Goal: Check status: Check status

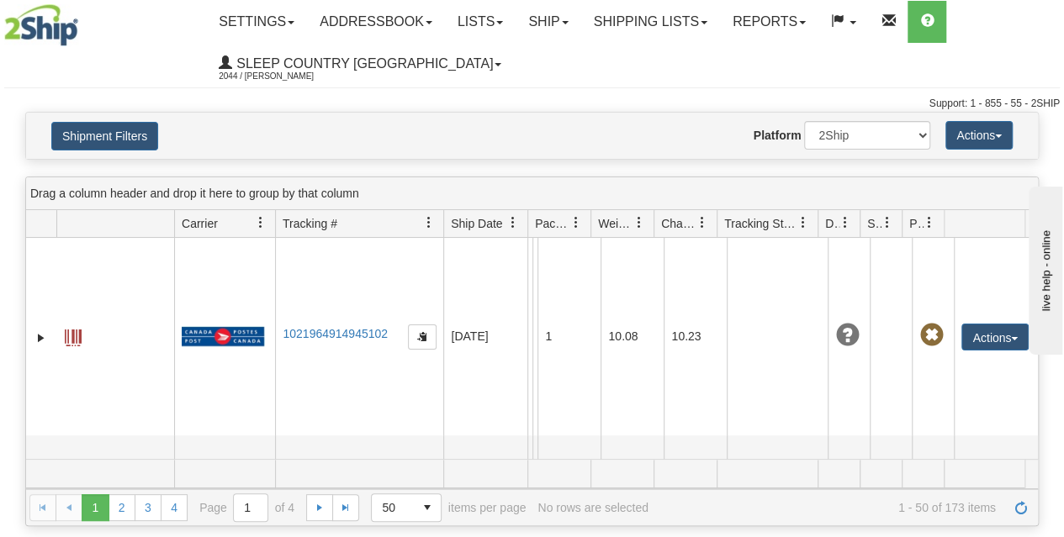
click at [115, 155] on div "Shipment Filters Website Agent Nothing selected Client User Platform 2Ship Impo…" at bounding box center [532, 136] width 1012 height 46
click at [101, 143] on button "Shipment Filters" at bounding box center [104, 136] width 107 height 29
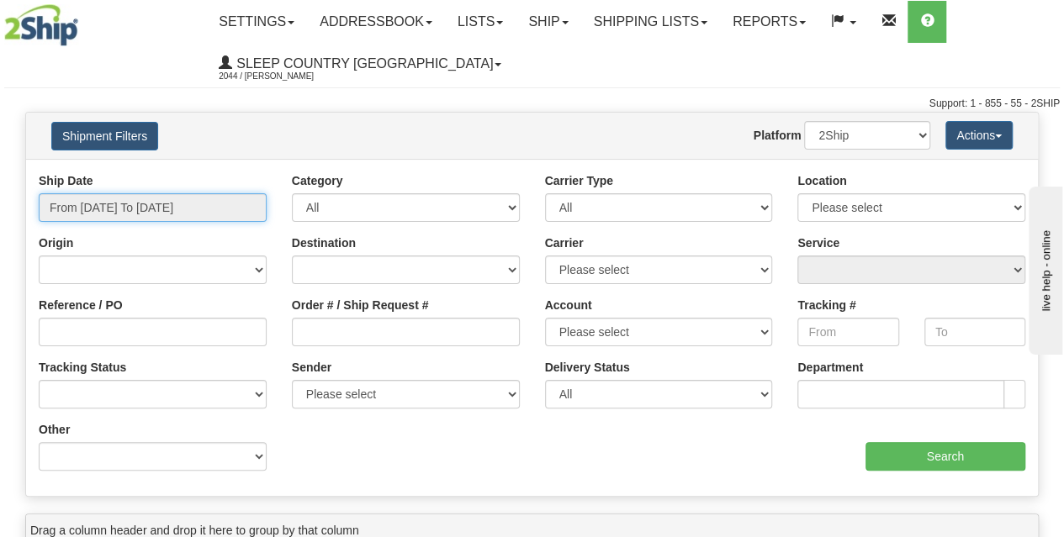
click at [124, 213] on input "From [DATE] To [DATE]" at bounding box center [153, 207] width 228 height 29
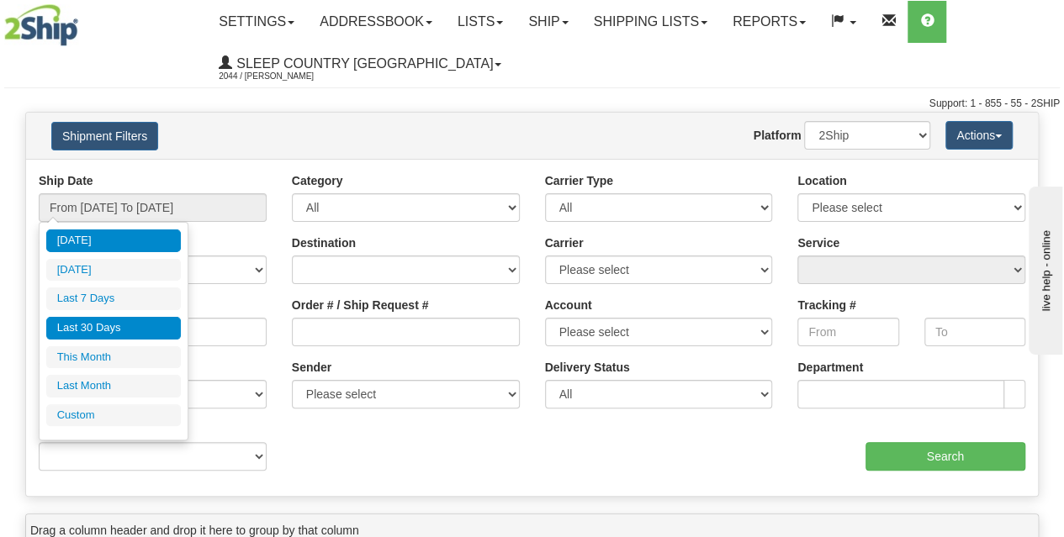
click at [120, 330] on li "Last 30 Days" at bounding box center [113, 328] width 135 height 23
type input "From [DATE] To [DATE]"
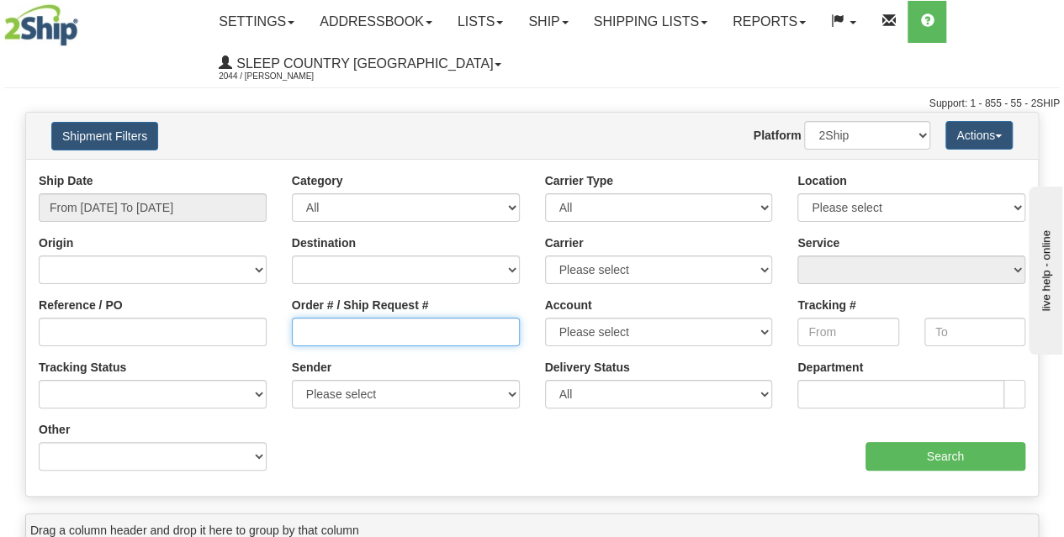
click at [363, 331] on input "Order # / Ship Request #" at bounding box center [406, 332] width 228 height 29
paste input "9000I003947"
type input "9000I003947"
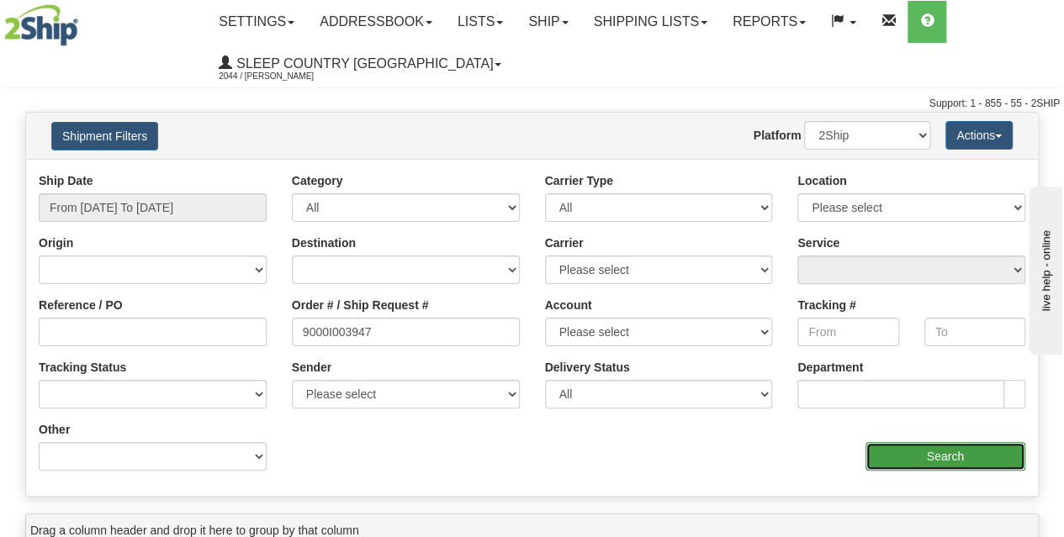
click at [926, 457] on input "Search" at bounding box center [945, 456] width 161 height 29
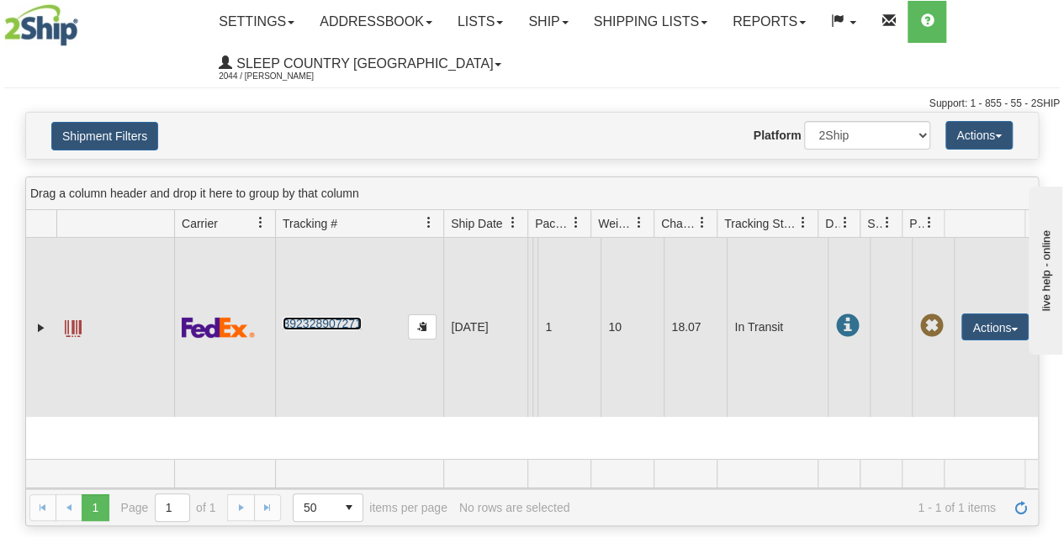
click at [316, 330] on link "392328907271" at bounding box center [322, 323] width 78 height 13
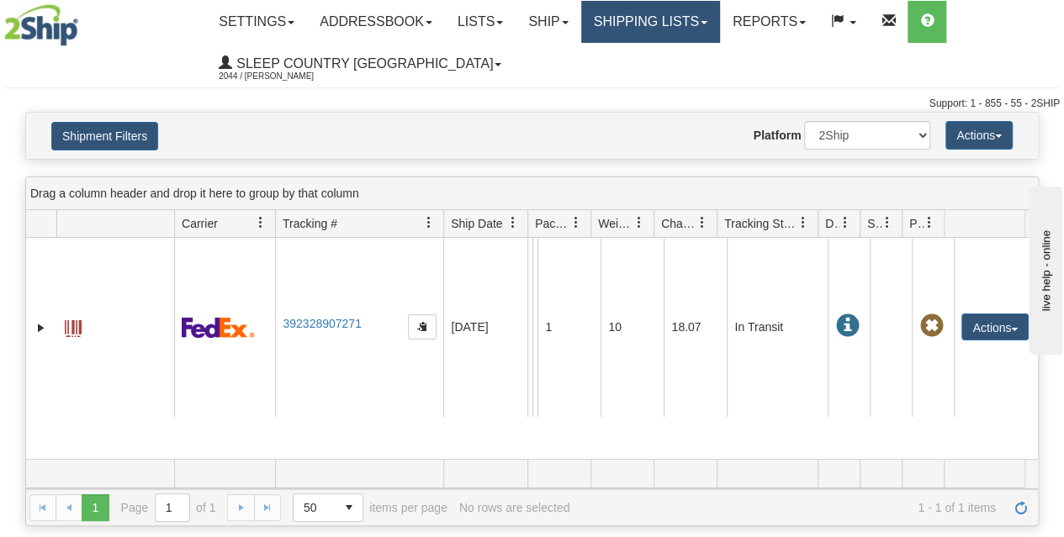
click at [658, 36] on link "Shipping lists" at bounding box center [650, 22] width 139 height 42
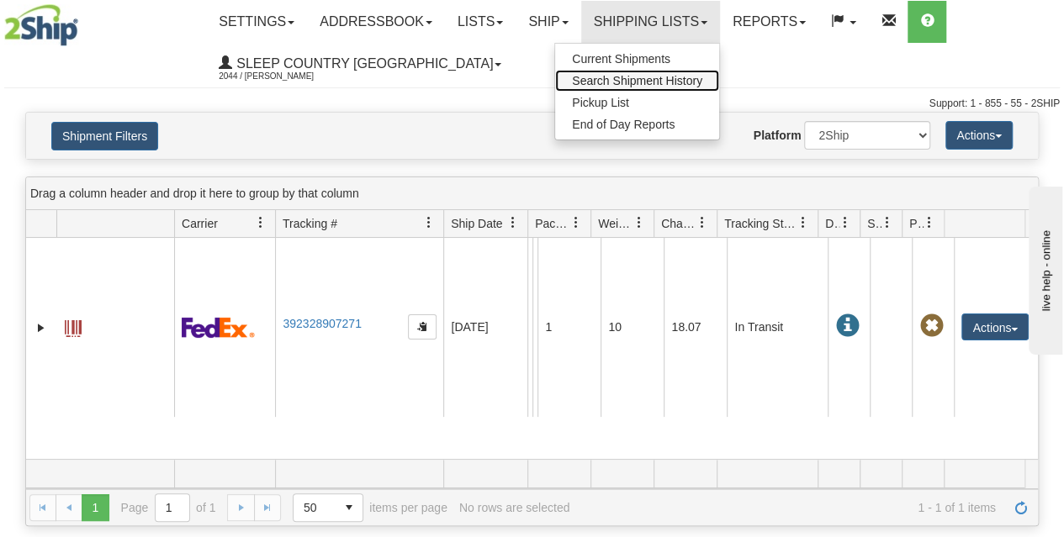
click at [626, 80] on span "Search Shipment History" at bounding box center [637, 80] width 130 height 13
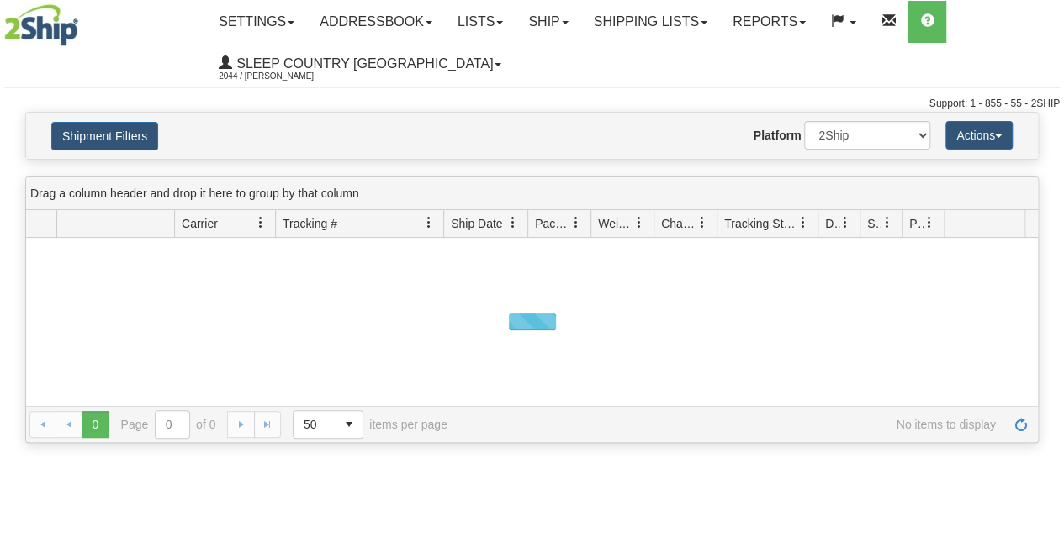
click at [109, 135] on button "Shipment Filters" at bounding box center [104, 136] width 107 height 29
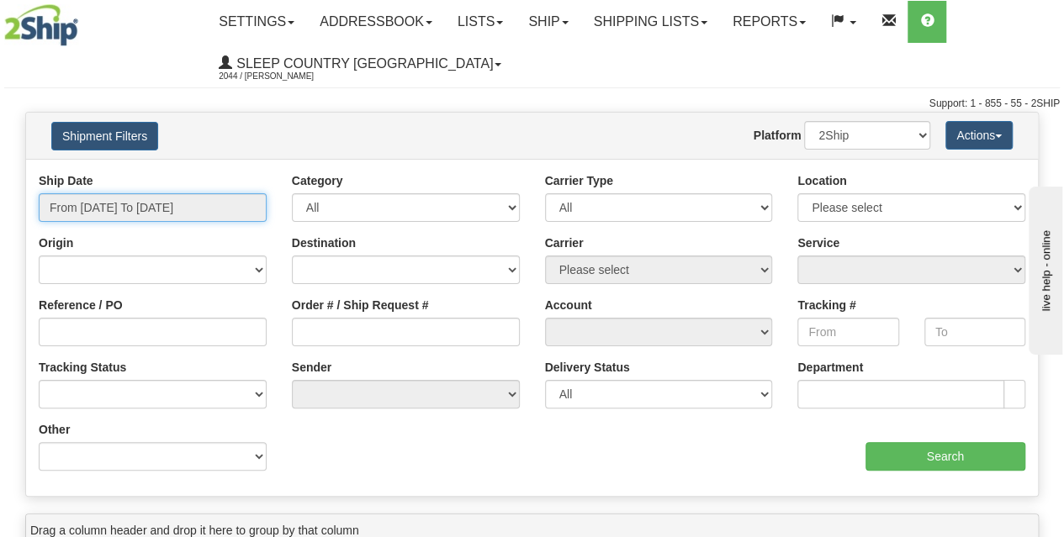
click at [118, 206] on input "From [DATE] To [DATE]" at bounding box center [153, 207] width 228 height 29
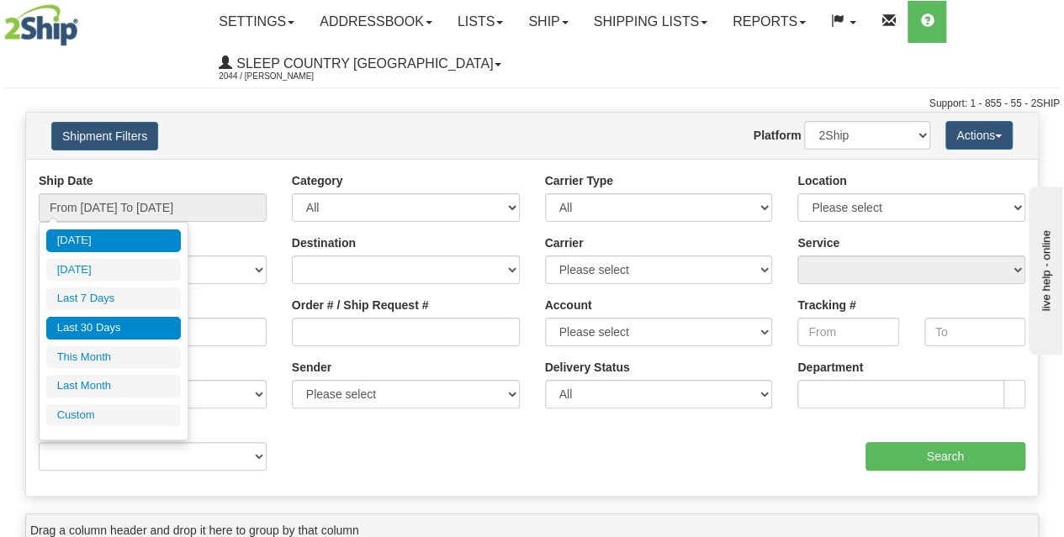
click at [119, 322] on li "Last 30 Days" at bounding box center [113, 328] width 135 height 23
type input "From [DATE] To [DATE]"
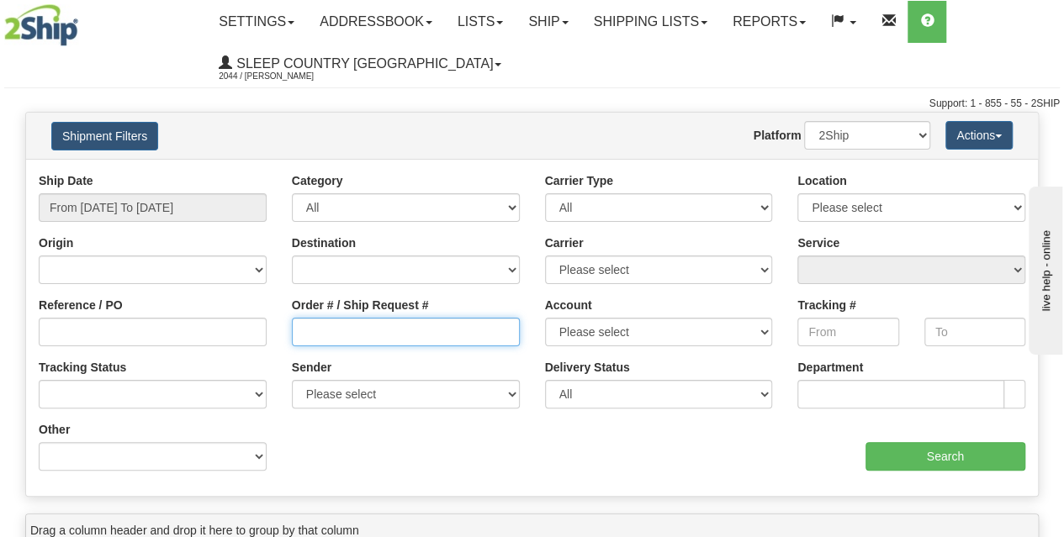
click at [333, 337] on input "Order # / Ship Request #" at bounding box center [406, 332] width 228 height 29
paste input "9000H951922"
type input "9000H951922"
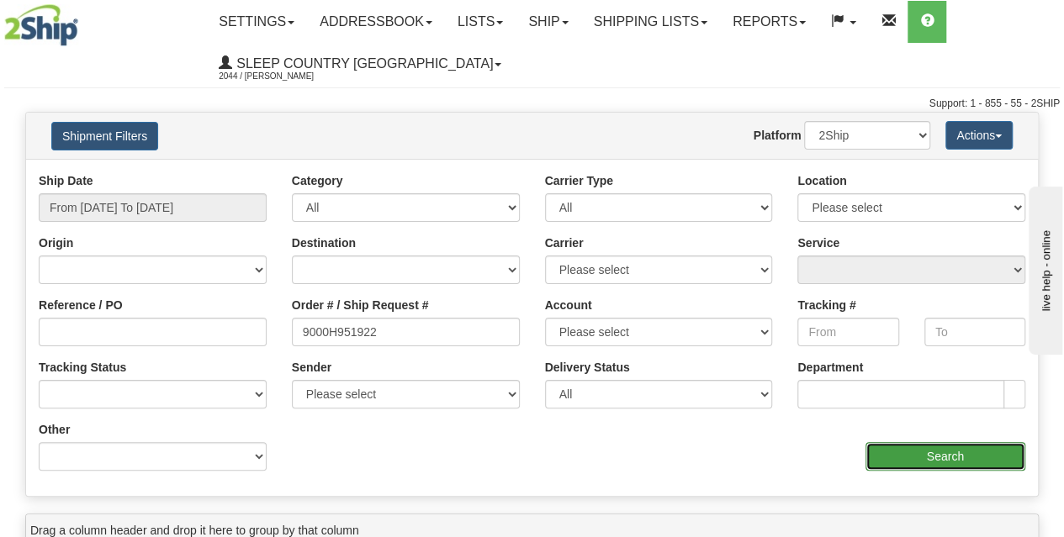
click at [910, 460] on input "Search" at bounding box center [945, 456] width 161 height 29
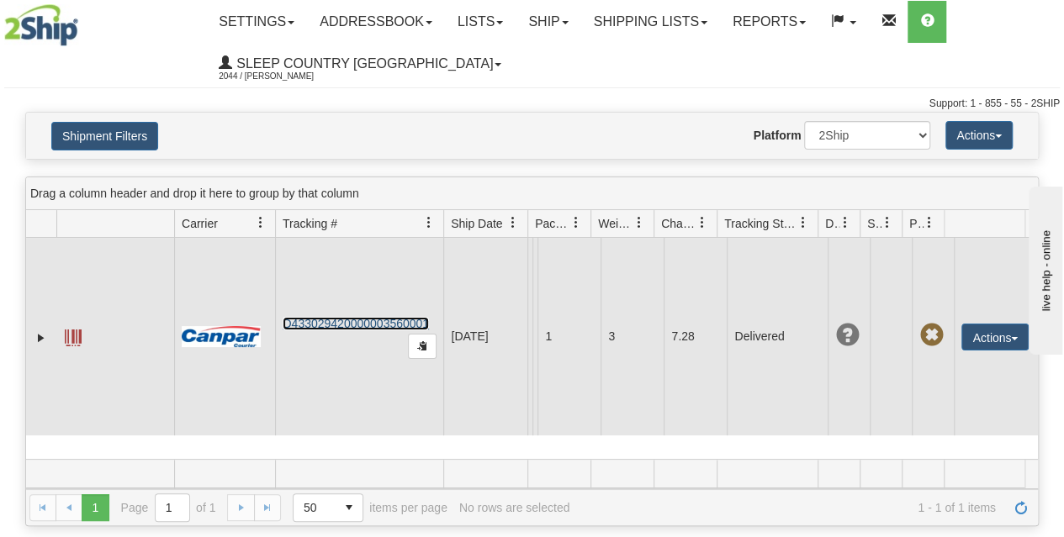
click at [357, 322] on link "D433029420000003560001" at bounding box center [356, 323] width 146 height 13
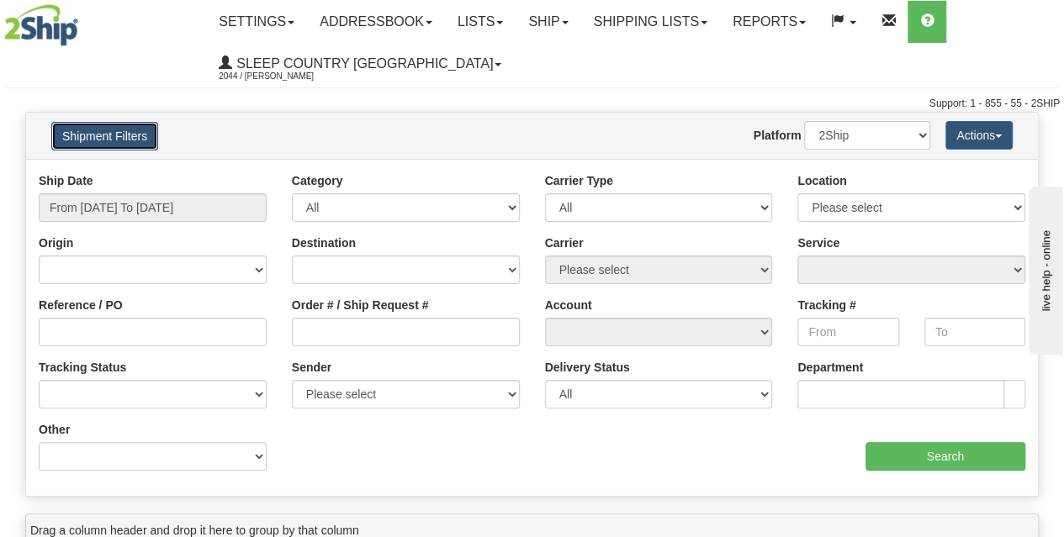
click at [125, 135] on button "Shipment Filters" at bounding box center [104, 136] width 107 height 29
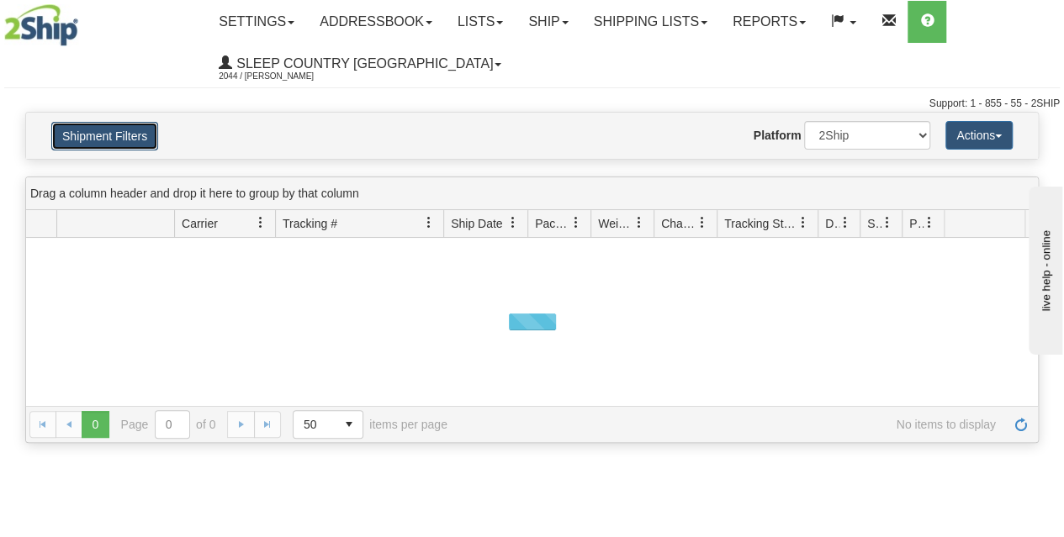
click at [125, 135] on button "Shipment Filters" at bounding box center [104, 136] width 107 height 29
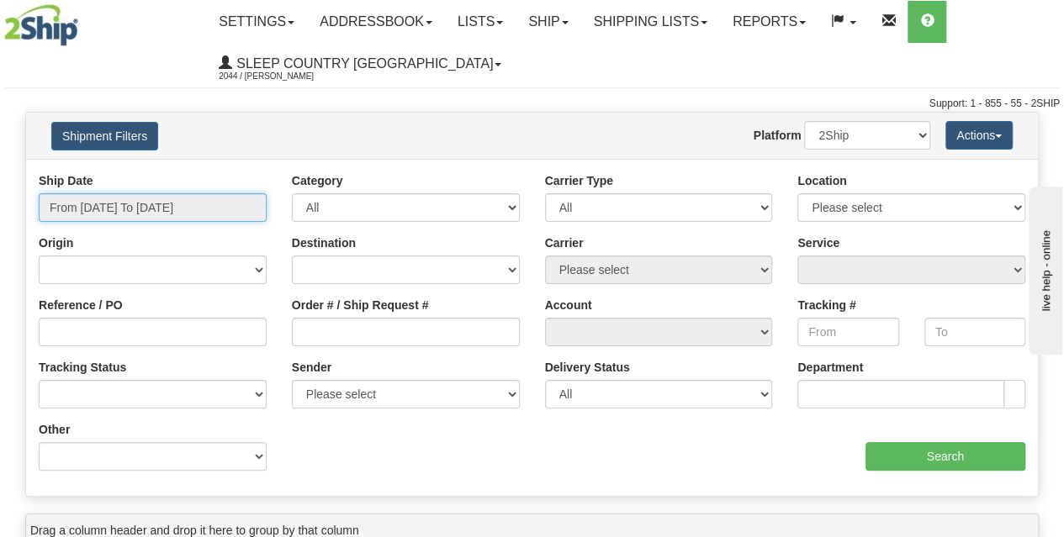
click at [141, 193] on input "From [DATE] To [DATE]" at bounding box center [153, 207] width 228 height 29
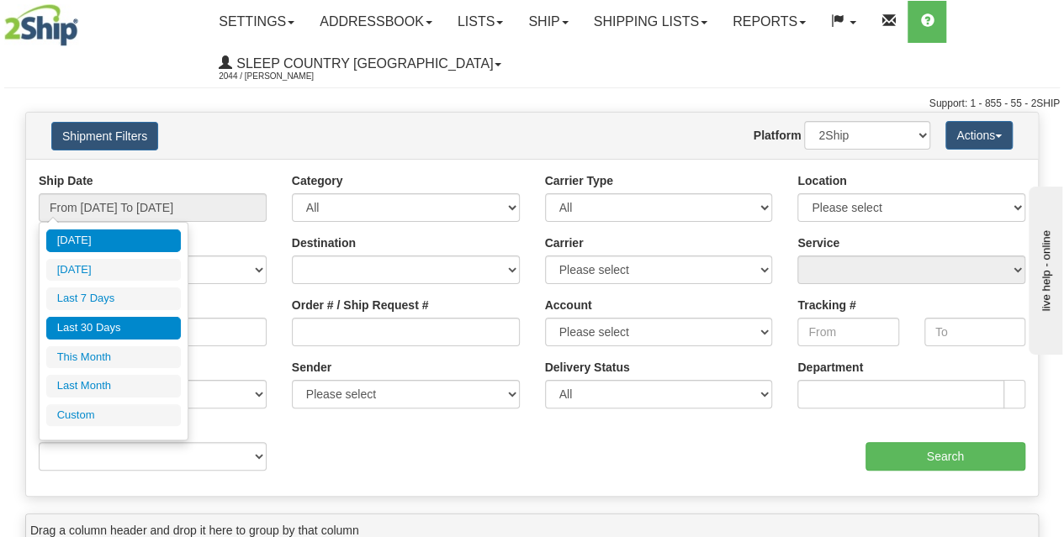
click at [130, 329] on li "Last 30 Days" at bounding box center [113, 328] width 135 height 23
type input "From [DATE] To [DATE]"
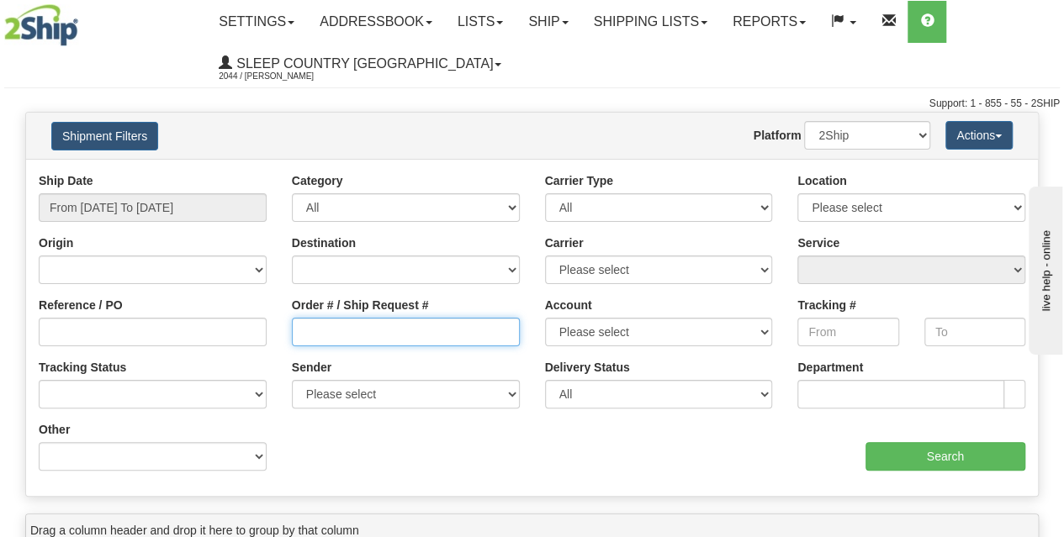
click at [359, 320] on input "Order # / Ship Request #" at bounding box center [406, 332] width 228 height 29
paste input "9000H998395"
type input "9000H998395"
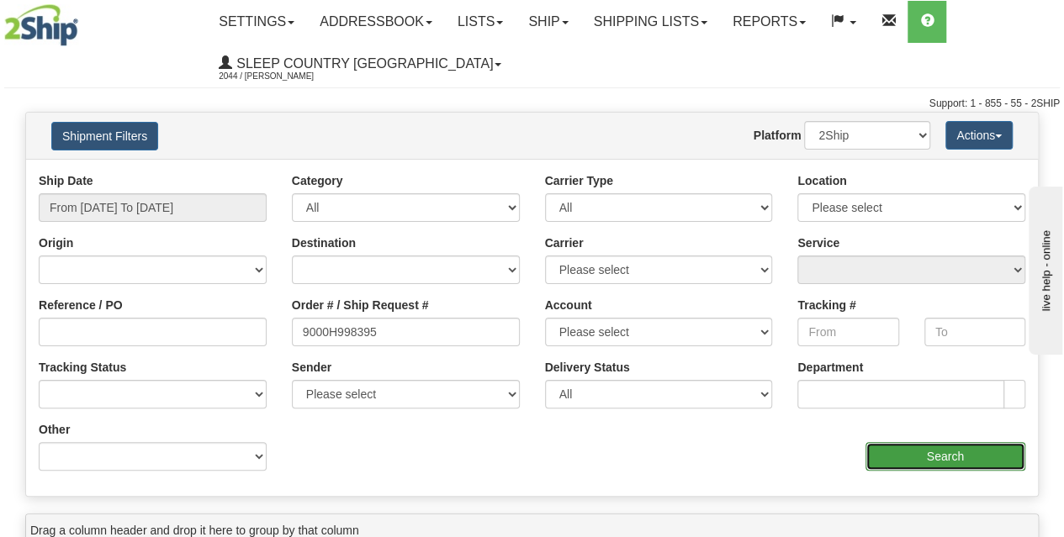
click at [902, 454] on input "Search" at bounding box center [945, 456] width 161 height 29
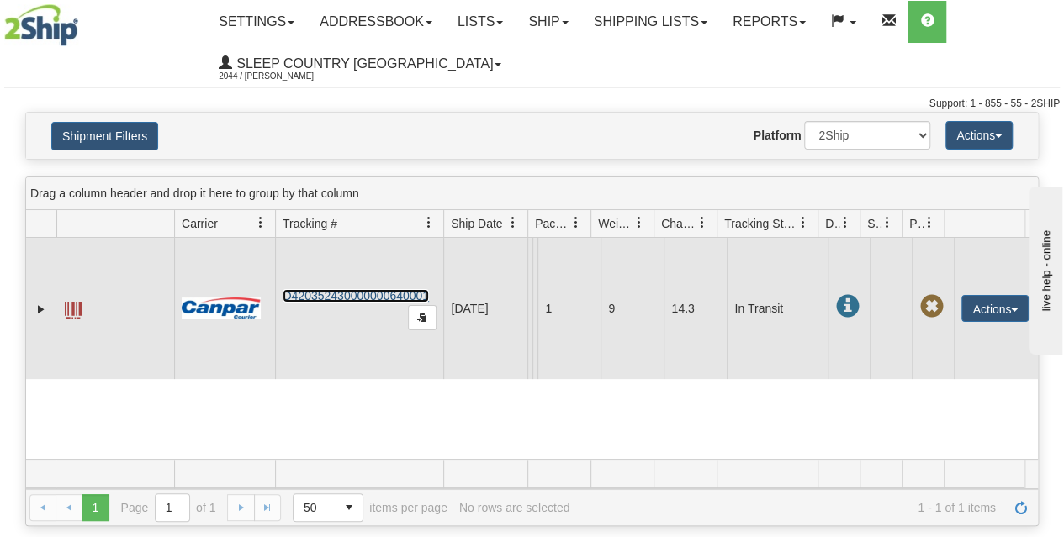
click at [360, 303] on link "D420352430000000640001" at bounding box center [356, 295] width 146 height 13
